Goal: Task Accomplishment & Management: Use online tool/utility

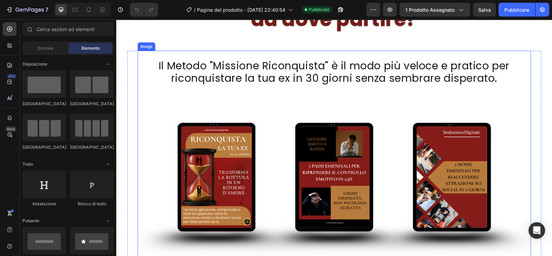
scroll to position [87, 0]
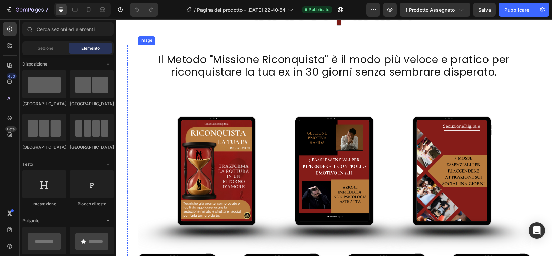
click at [250, 177] on img at bounding box center [335, 242] width 394 height 394
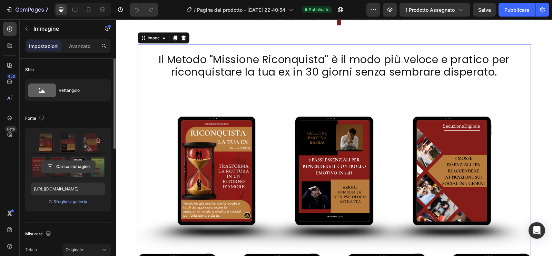
click at [69, 165] on input "file" at bounding box center [68, 167] width 54 height 12
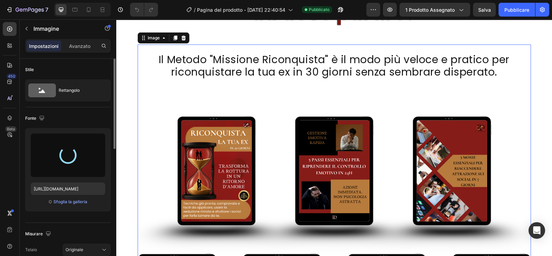
type input "[URL][DOMAIN_NAME]"
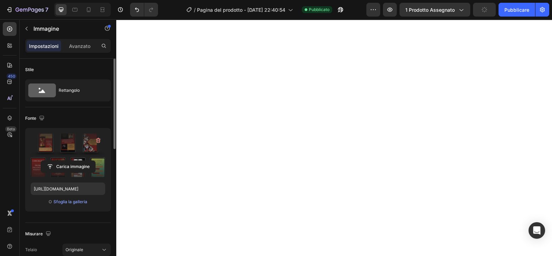
scroll to position [2357, 0]
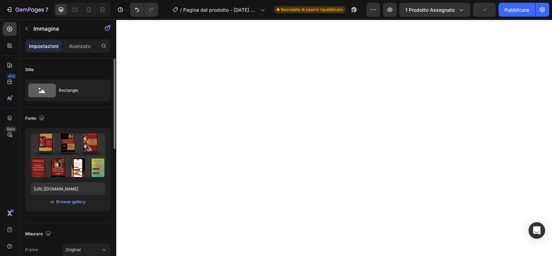
click at [71, 189] on input "[URL][DOMAIN_NAME]" at bounding box center [68, 189] width 75 height 12
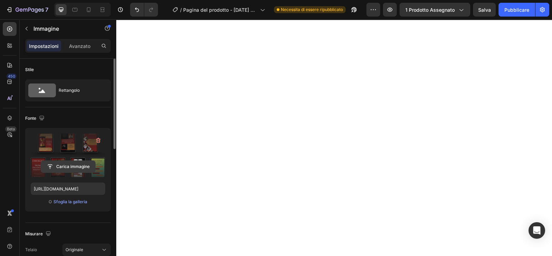
click at [71, 167] on input "file" at bounding box center [68, 167] width 54 height 12
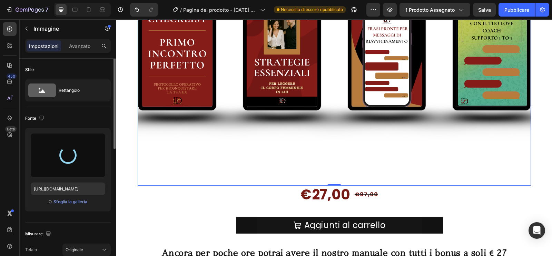
type input "[URL][DOMAIN_NAME]"
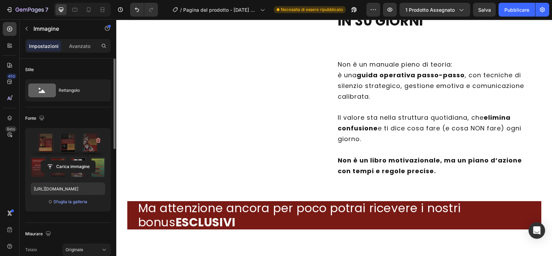
scroll to position [2929, 0]
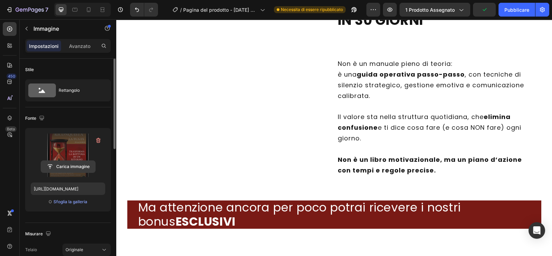
click at [69, 166] on input "file" at bounding box center [68, 167] width 54 height 12
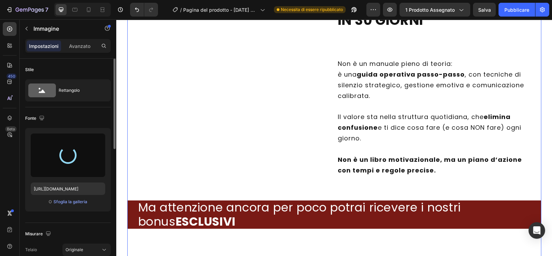
type input "[URL][DOMAIN_NAME]"
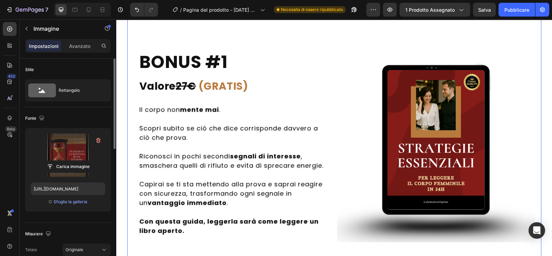
scroll to position [3142, 0]
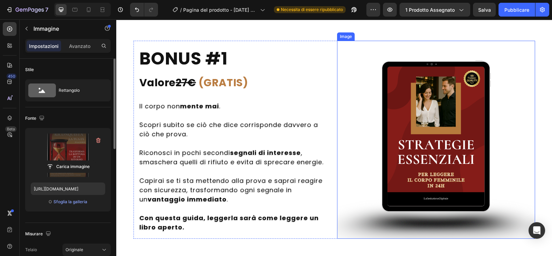
click at [427, 149] on img at bounding box center [436, 140] width 198 height 198
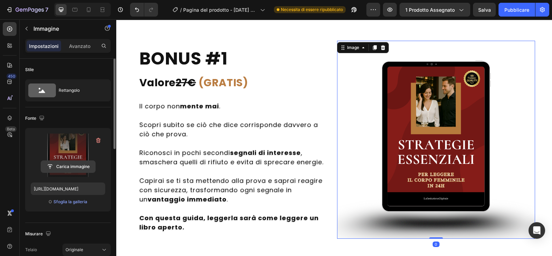
click at [66, 164] on input "file" at bounding box center [68, 167] width 54 height 12
type input "[URL][DOMAIN_NAME]"
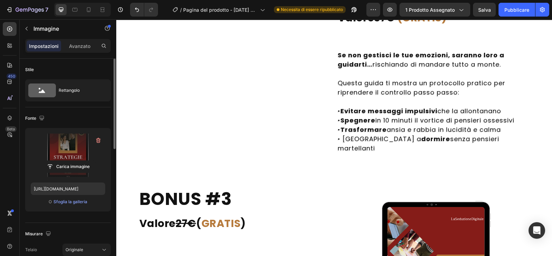
scroll to position [3435, 0]
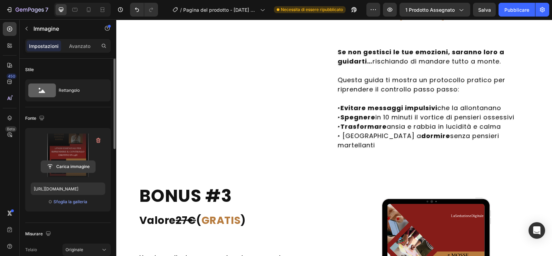
click at [69, 164] on input "file" at bounding box center [68, 167] width 54 height 12
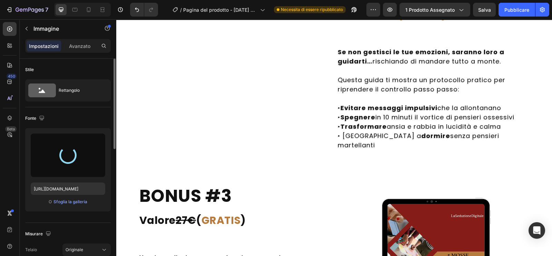
type input "[URL][DOMAIN_NAME]"
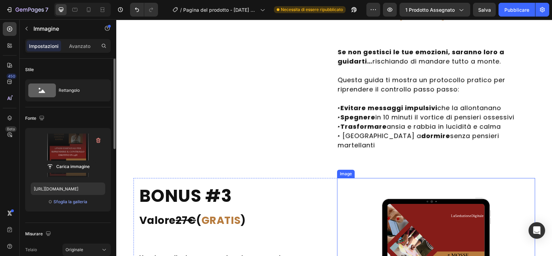
scroll to position [3557, 0]
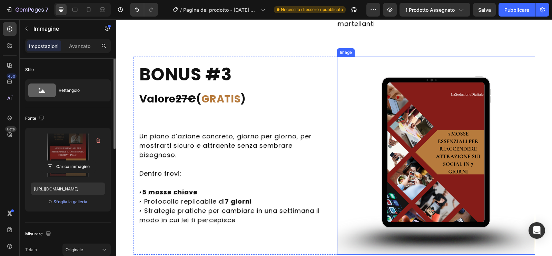
click at [411, 180] on img at bounding box center [436, 156] width 198 height 198
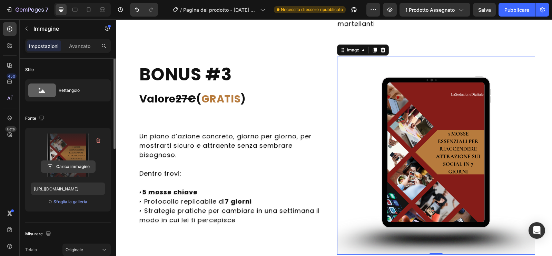
click at [78, 164] on input "file" at bounding box center [68, 167] width 54 height 12
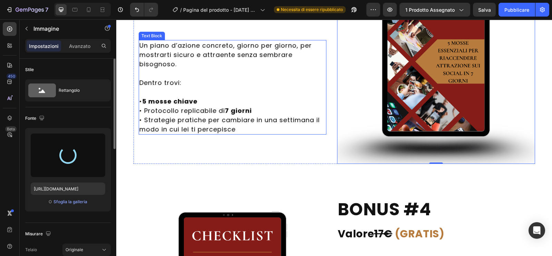
scroll to position [3765, 0]
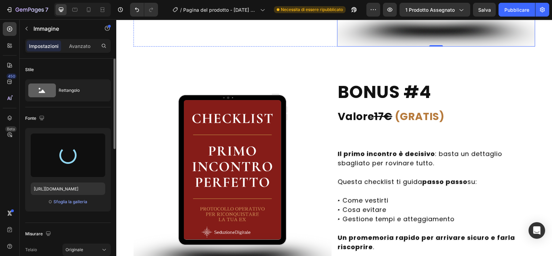
type input "[URL][DOMAIN_NAME]"
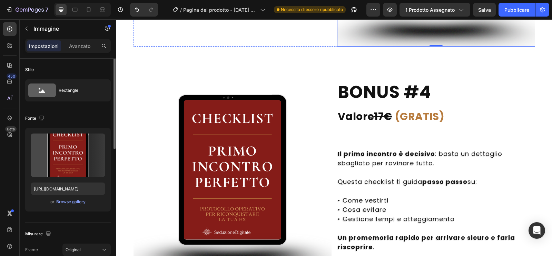
click at [311, 183] on img at bounding box center [233, 173] width 198 height 198
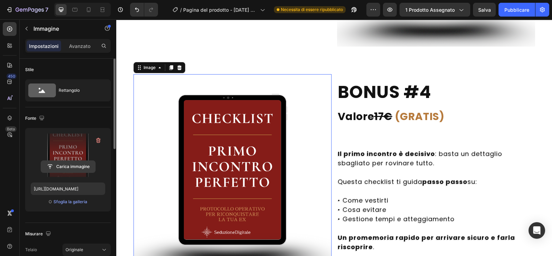
click at [62, 168] on input "file" at bounding box center [68, 167] width 54 height 12
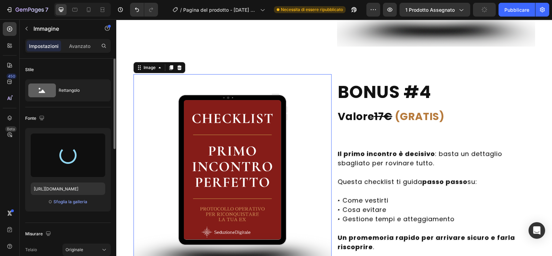
scroll to position [3851, 0]
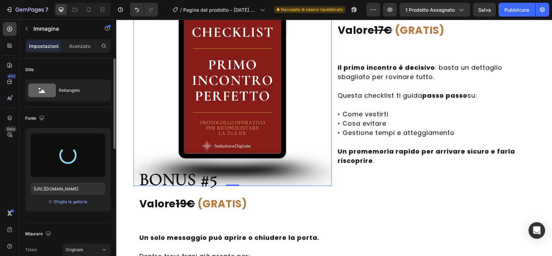
type input "[URL][DOMAIN_NAME]"
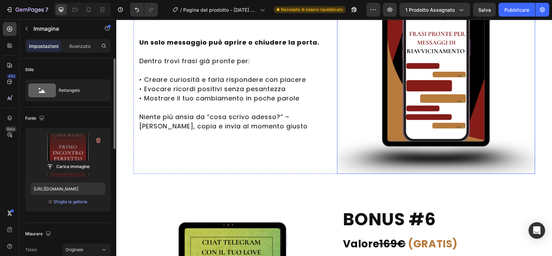
scroll to position [4088, 0]
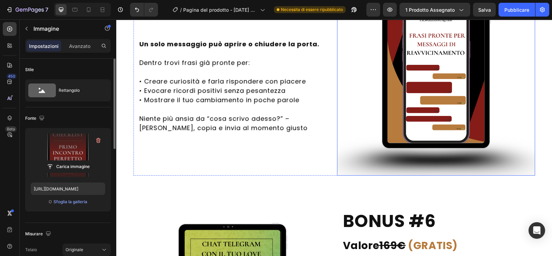
click at [423, 70] on img at bounding box center [436, 77] width 198 height 198
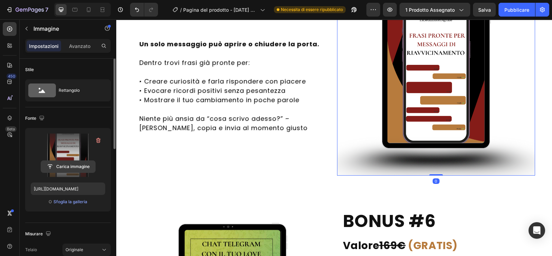
click at [70, 165] on input "file" at bounding box center [68, 167] width 54 height 12
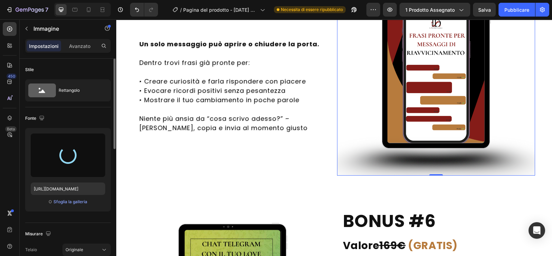
type input "[URL][DOMAIN_NAME]"
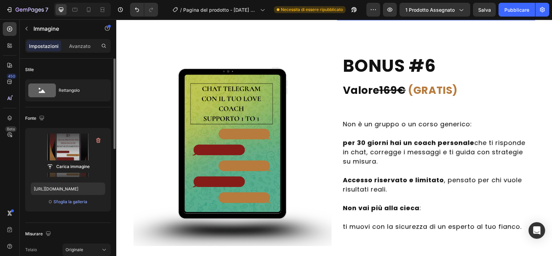
scroll to position [4249, 0]
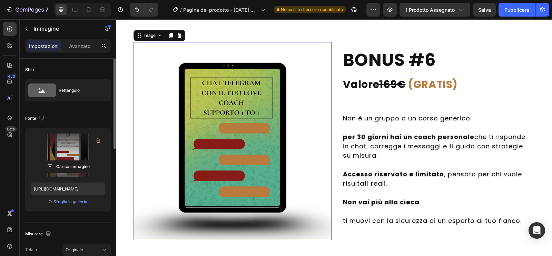
click at [220, 179] on img at bounding box center [233, 141] width 198 height 198
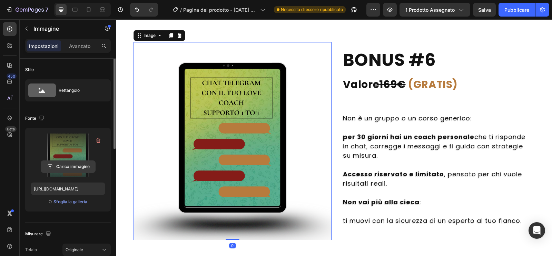
click at [70, 166] on input "file" at bounding box center [68, 167] width 54 height 12
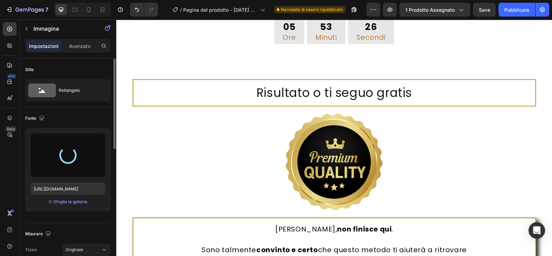
scroll to position [4886, 0]
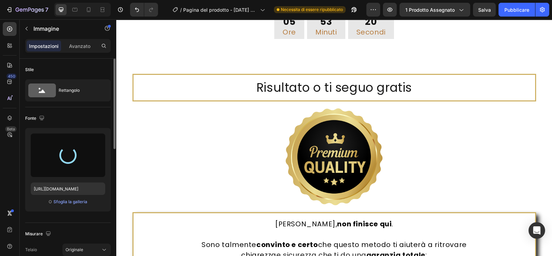
type input "[URL][DOMAIN_NAME]"
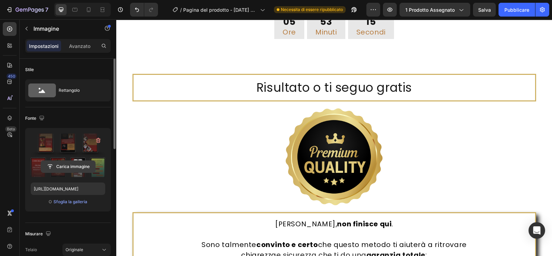
click at [65, 166] on input "file" at bounding box center [68, 167] width 54 height 12
type input "[URL][DOMAIN_NAME]"
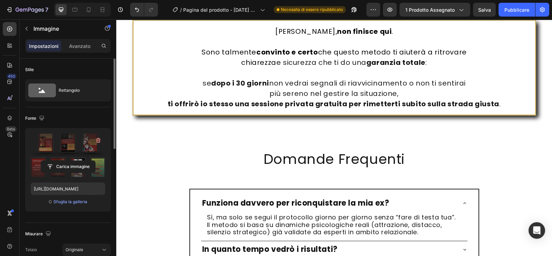
scroll to position [5443, 0]
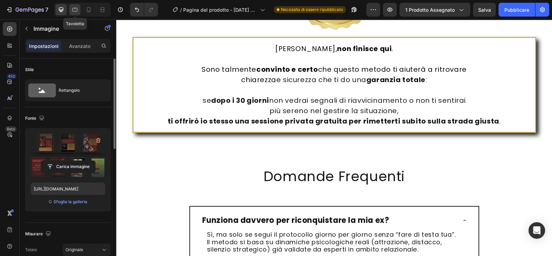
click at [75, 10] on icon at bounding box center [74, 9] width 7 height 7
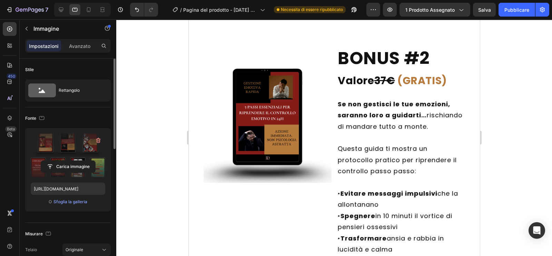
scroll to position [3462, 0]
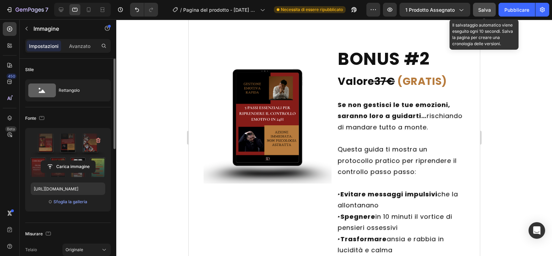
click at [490, 10] on font "Salva" at bounding box center [485, 10] width 13 height 6
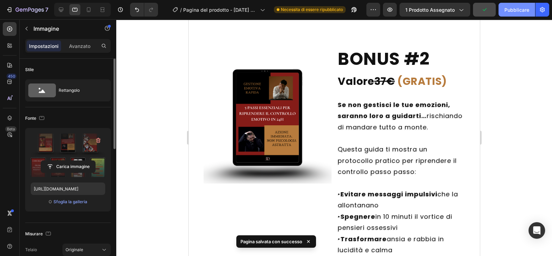
click at [510, 12] on font "Pubblicare" at bounding box center [517, 10] width 25 height 6
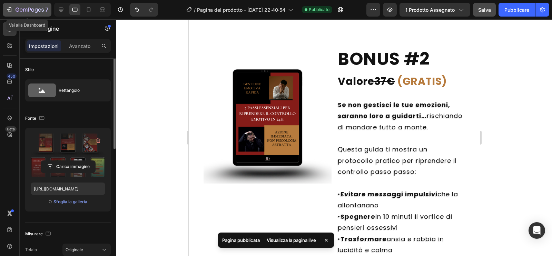
click at [38, 11] on icon "button" at bounding box center [30, 10] width 28 height 6
